Goal: Download file/media

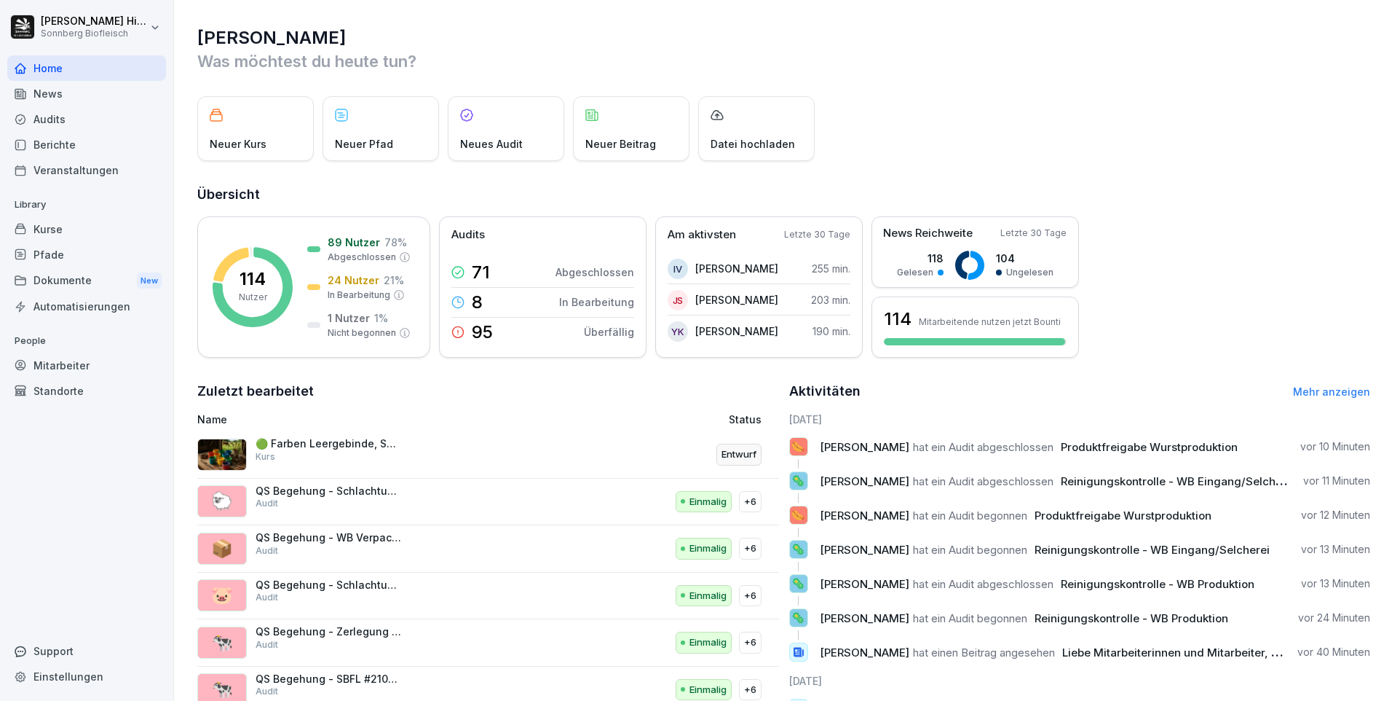
click at [77, 119] on div "Audits" at bounding box center [86, 118] width 159 height 25
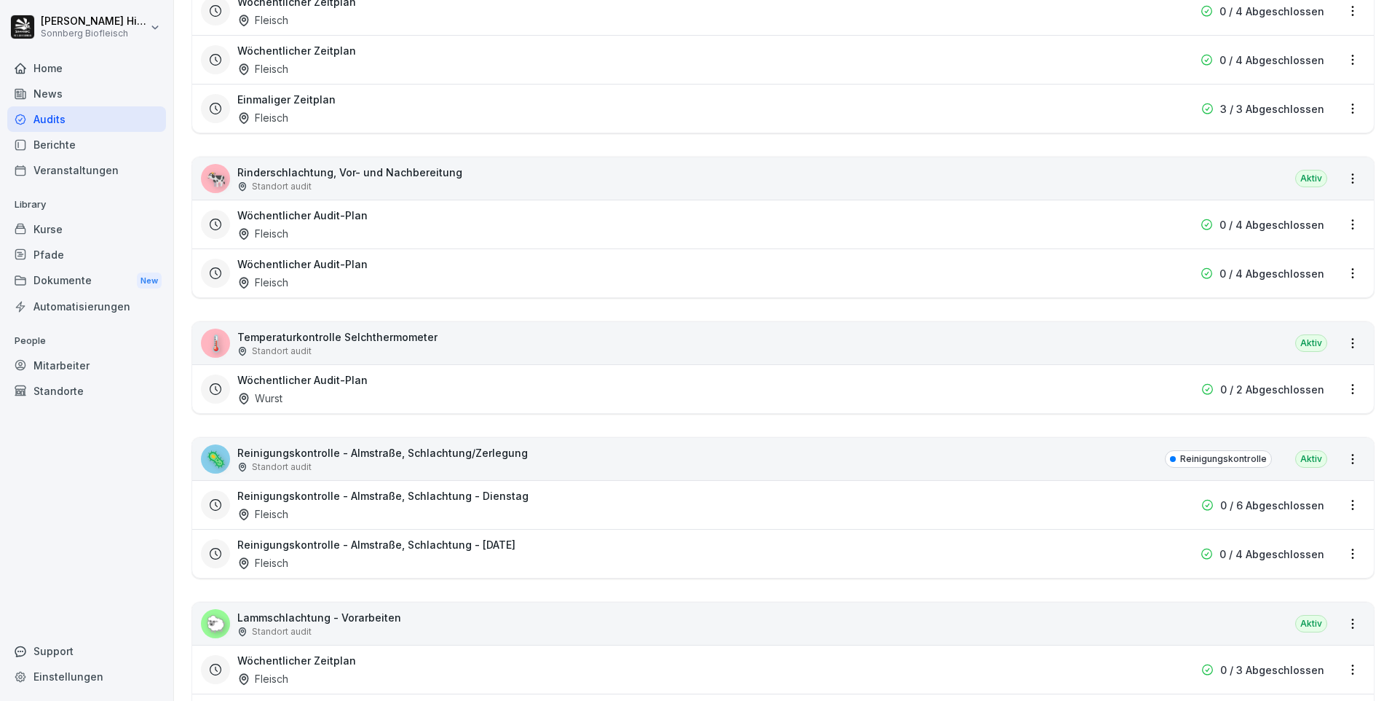
scroll to position [2913, 0]
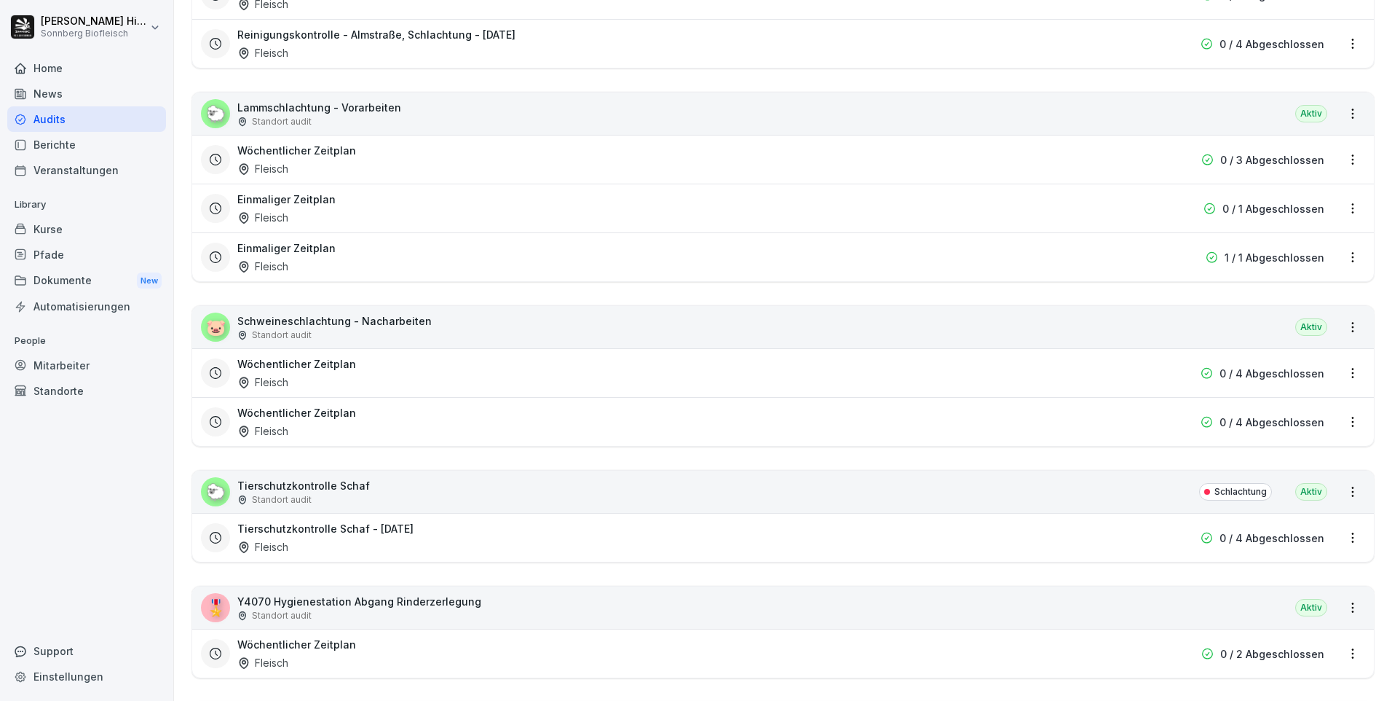
click at [82, 146] on div "Berichte" at bounding box center [86, 144] width 159 height 25
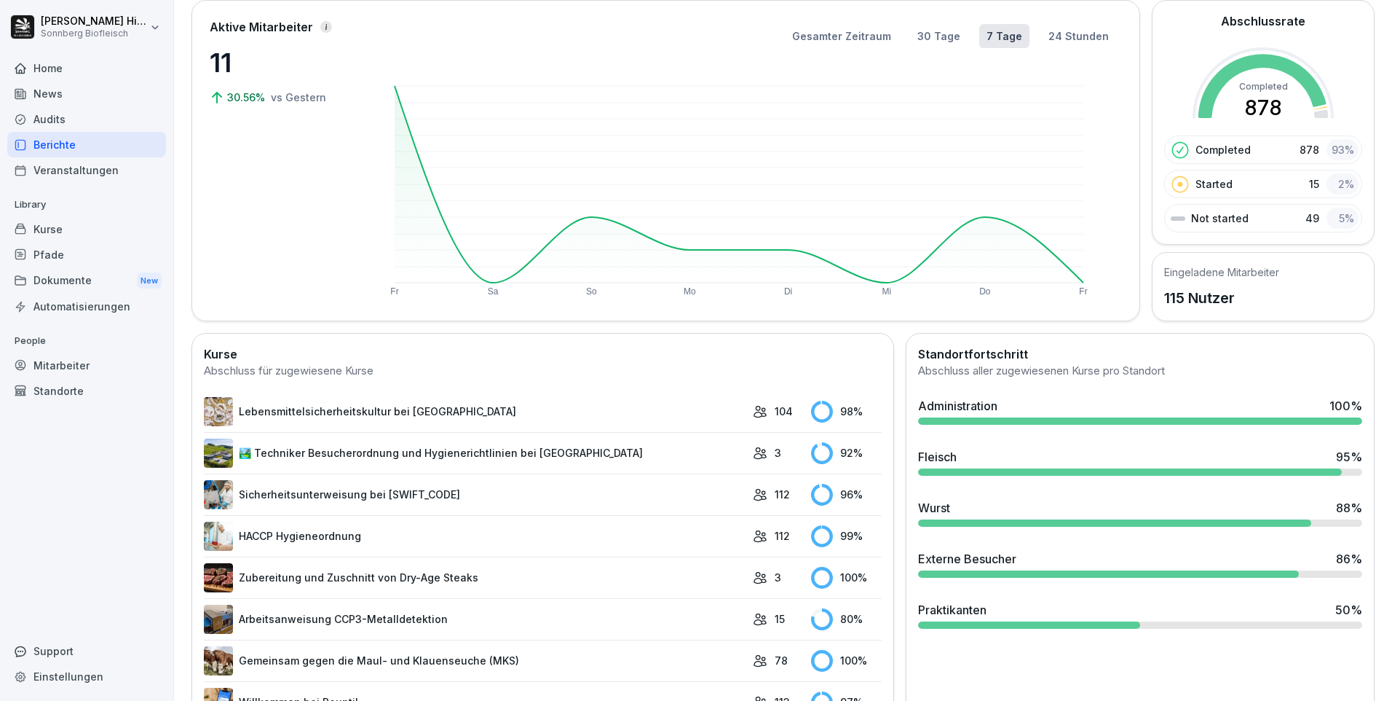
click at [87, 122] on div "Audits" at bounding box center [86, 118] width 159 height 25
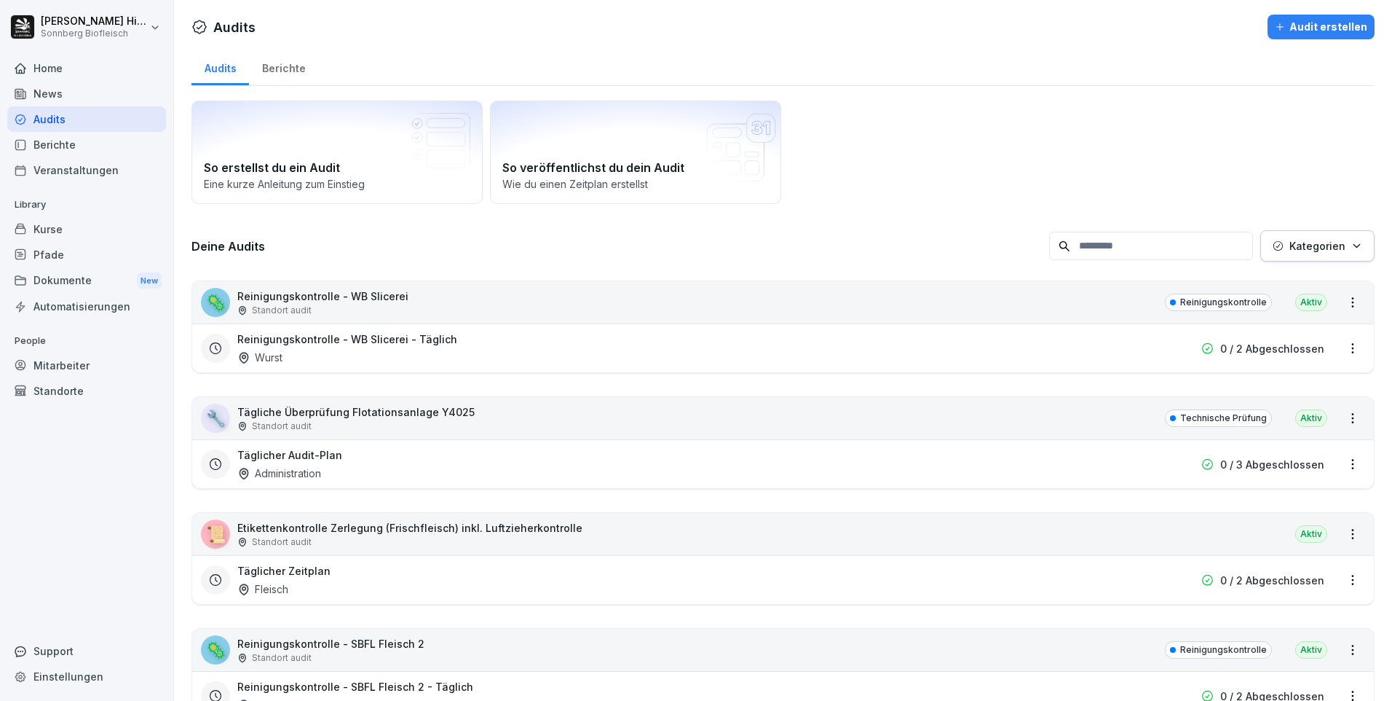
click at [82, 66] on div "Home" at bounding box center [86, 67] width 159 height 25
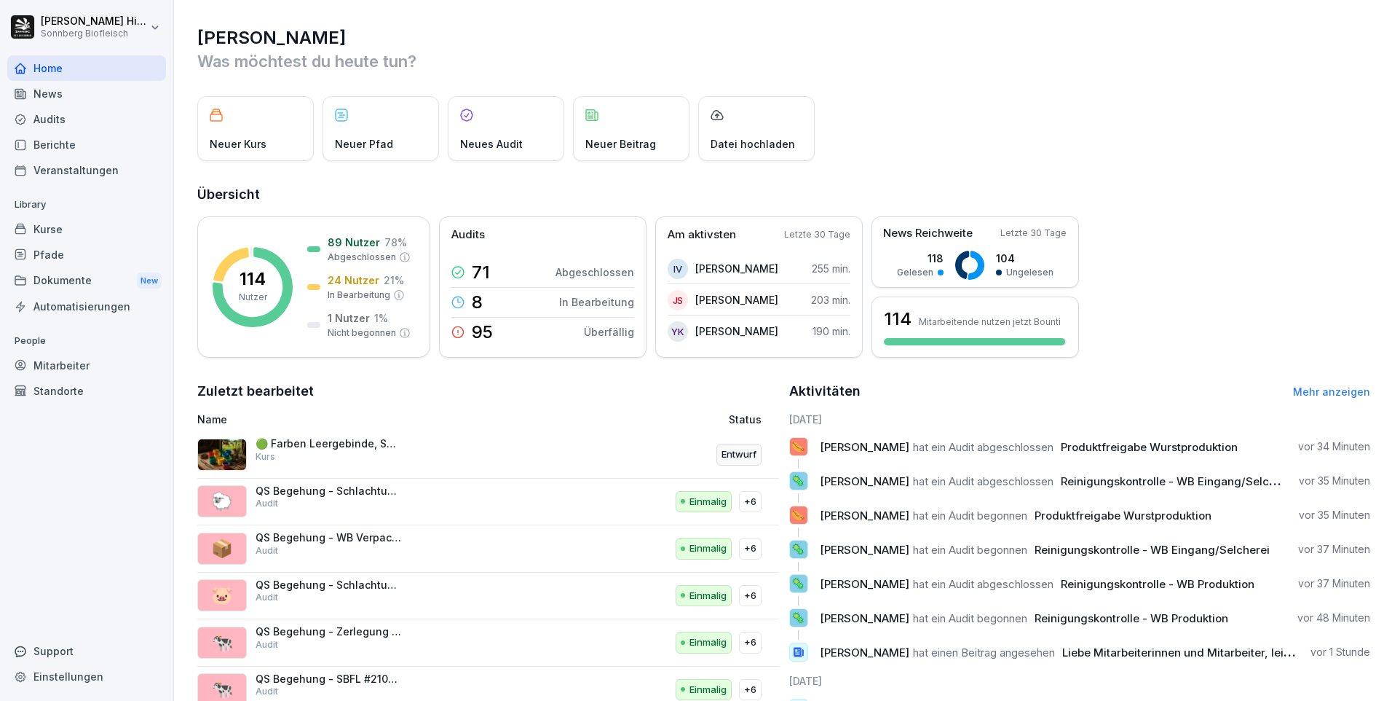
click at [42, 117] on div "Audits" at bounding box center [86, 118] width 159 height 25
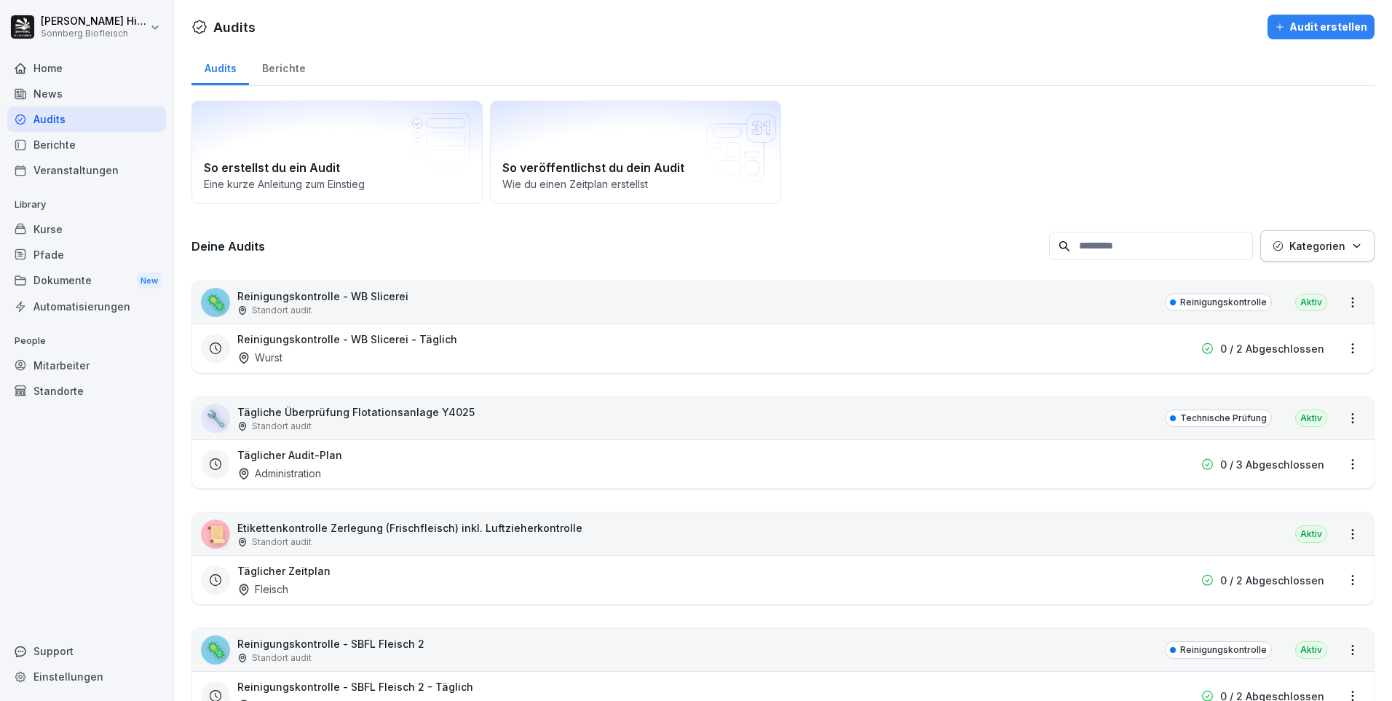
click at [287, 67] on div "Berichte" at bounding box center [283, 66] width 69 height 37
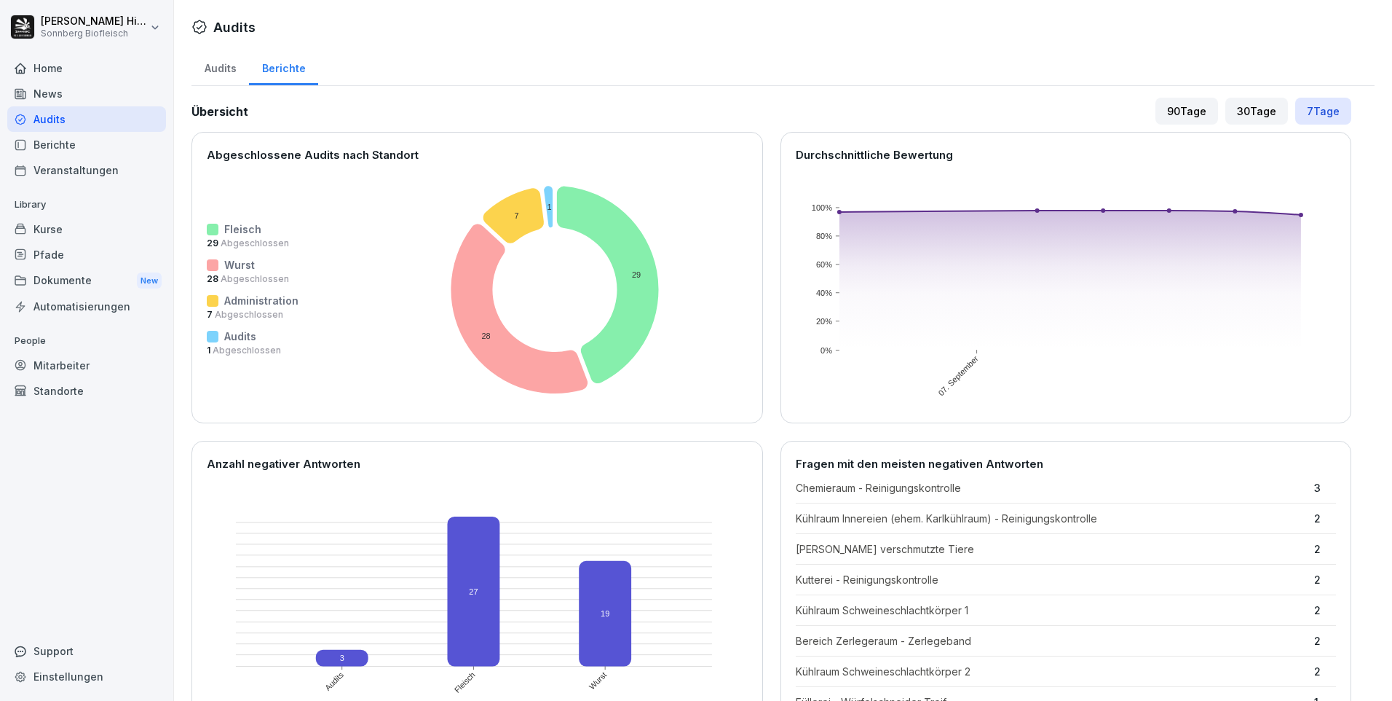
click at [221, 58] on div "Audits" at bounding box center [221, 66] width 58 height 37
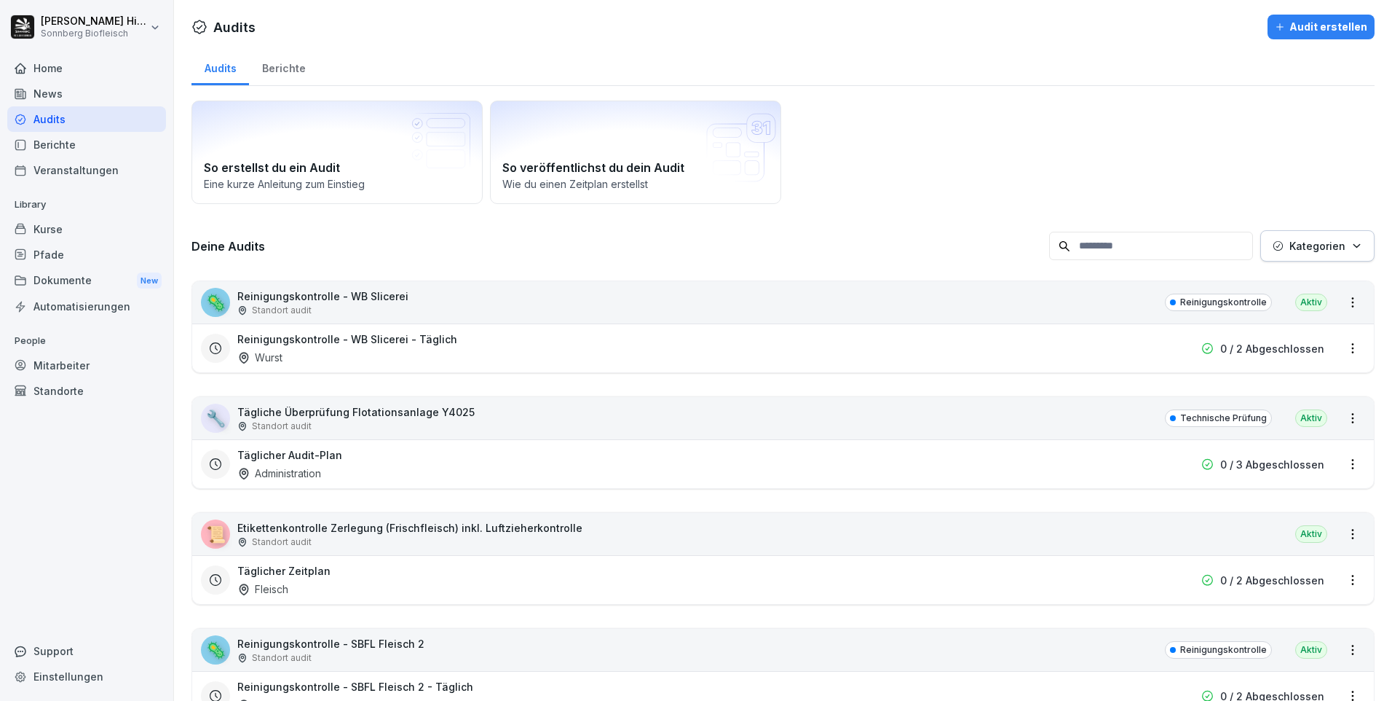
click at [1092, 237] on input at bounding box center [1151, 246] width 204 height 28
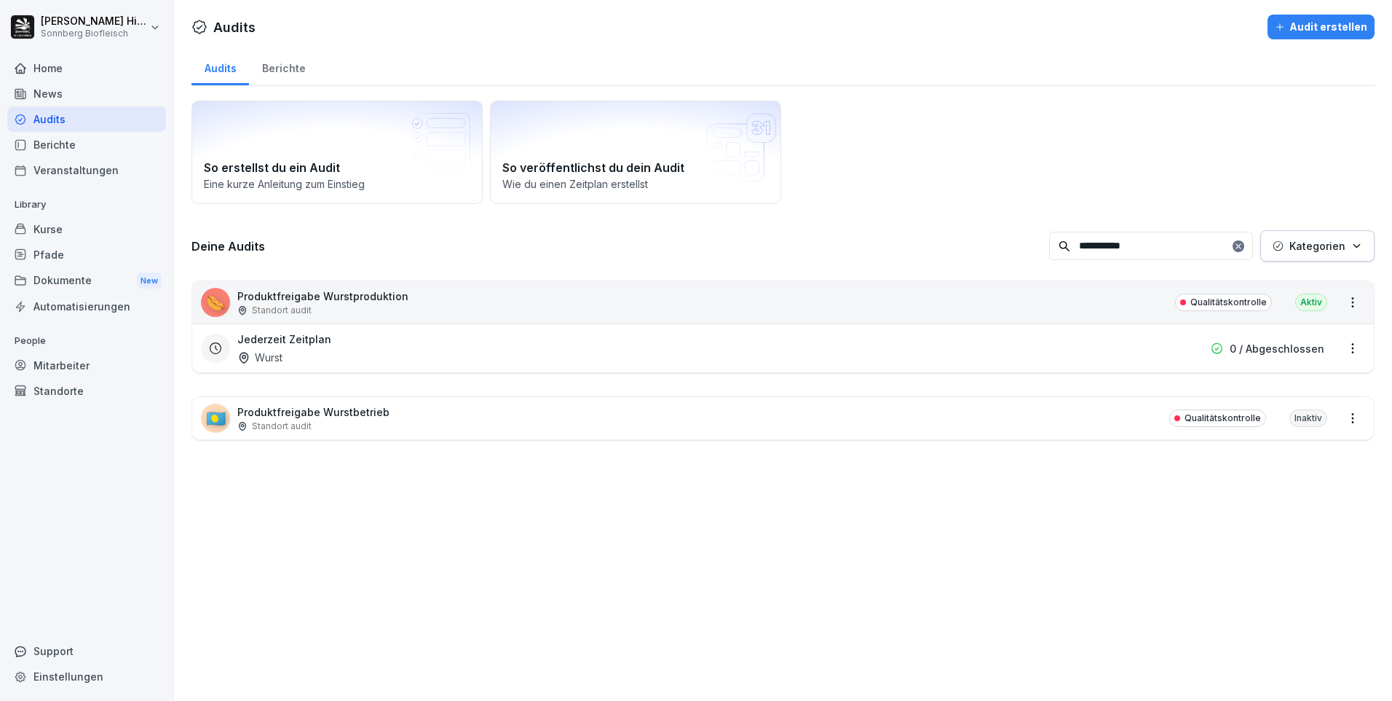
type input "**********"
click at [444, 287] on div "🌭 Produktfreigabe Wurstproduktion Standort audit Qualitätskontrolle Aktiv" at bounding box center [783, 302] width 1182 height 42
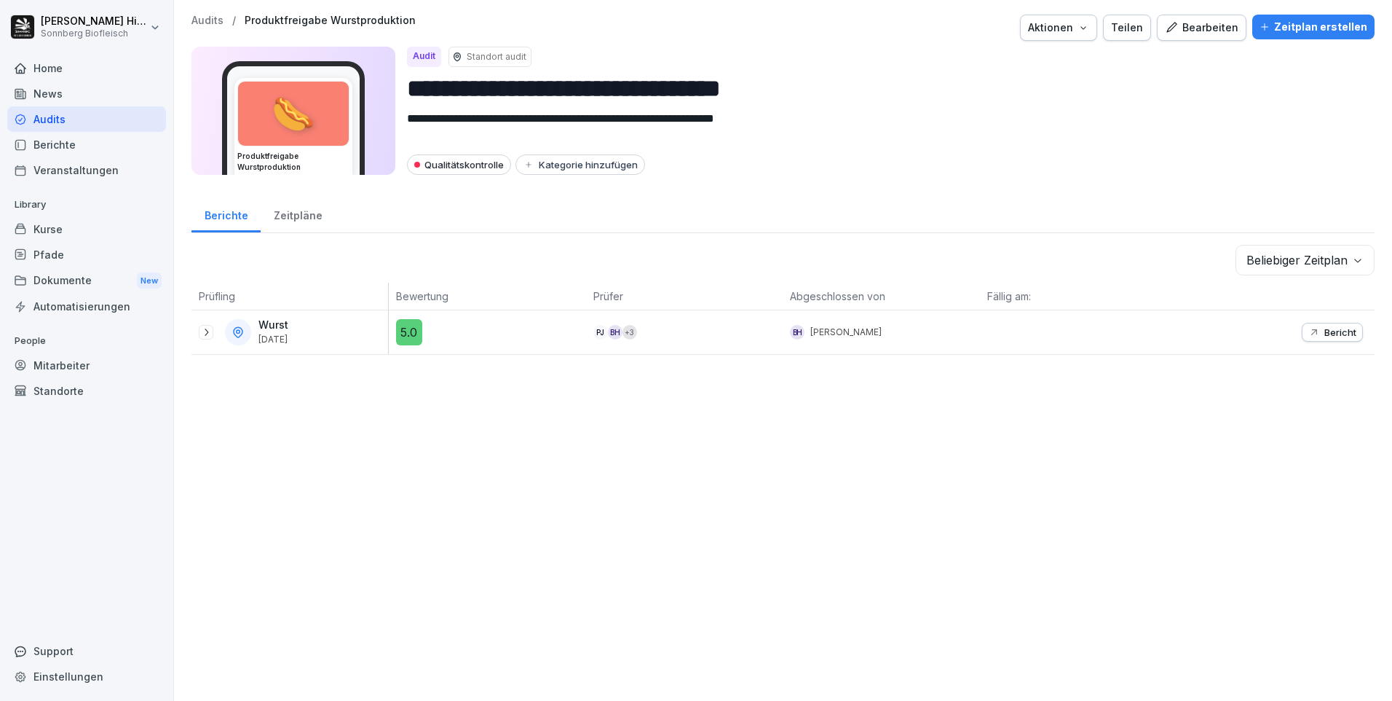
click at [335, 301] on p "Prüfling" at bounding box center [290, 295] width 182 height 15
click at [205, 332] on icon at bounding box center [206, 332] width 12 height 12
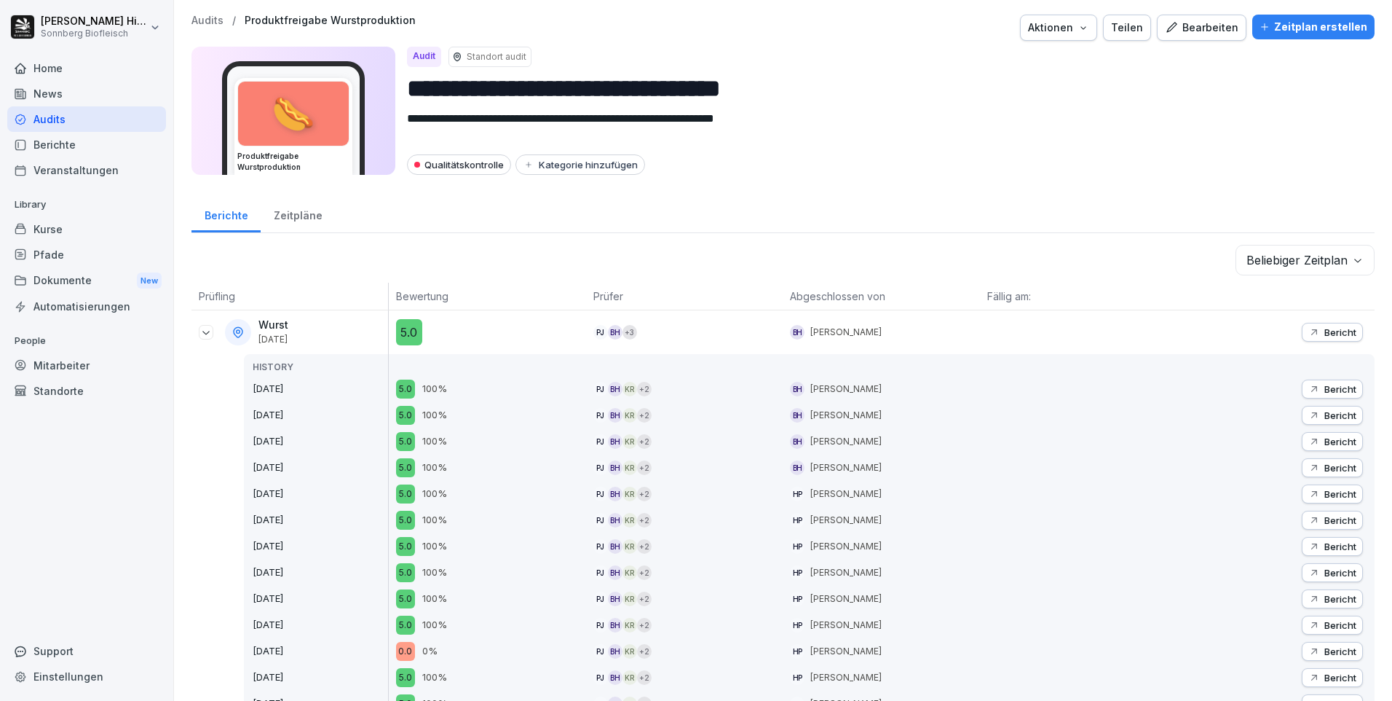
click at [1328, 332] on p "Bericht" at bounding box center [1341, 332] width 32 height 12
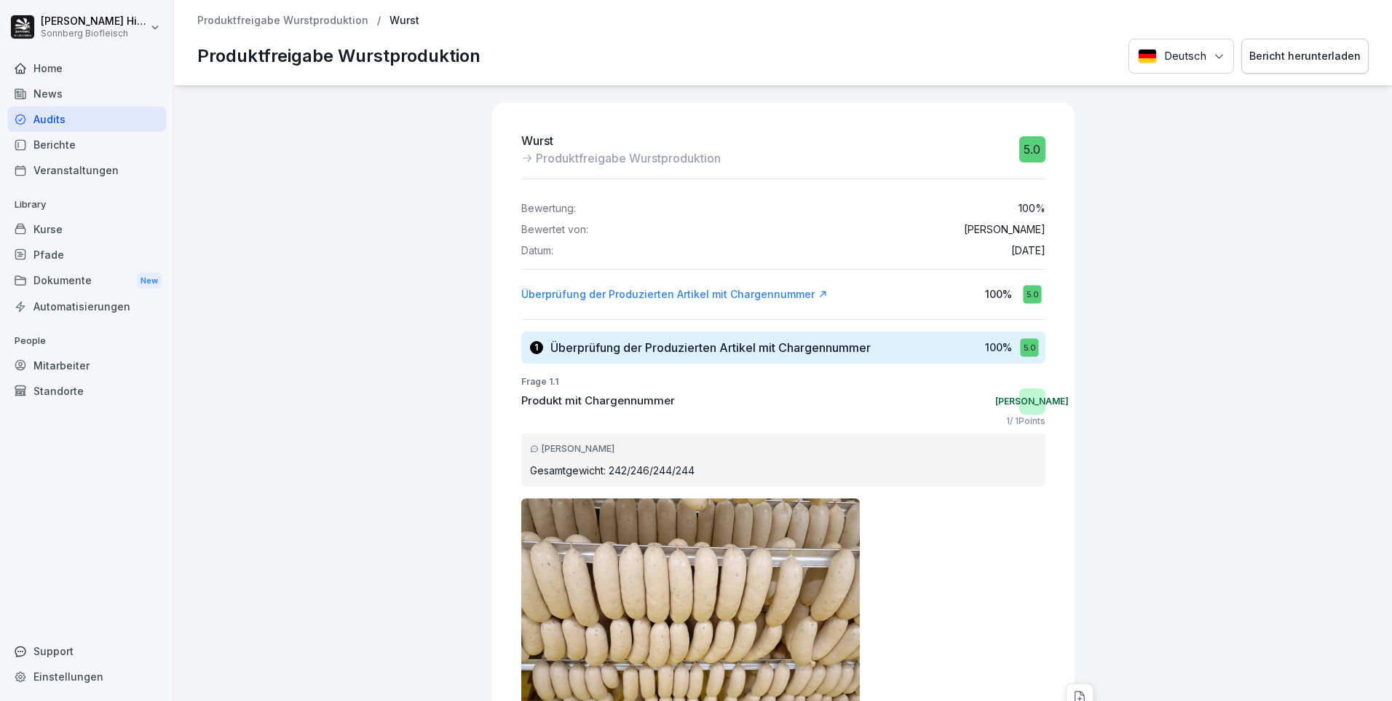
click at [1314, 58] on div "Bericht herunterladen" at bounding box center [1305, 56] width 111 height 16
